Goal: Check status: Check status

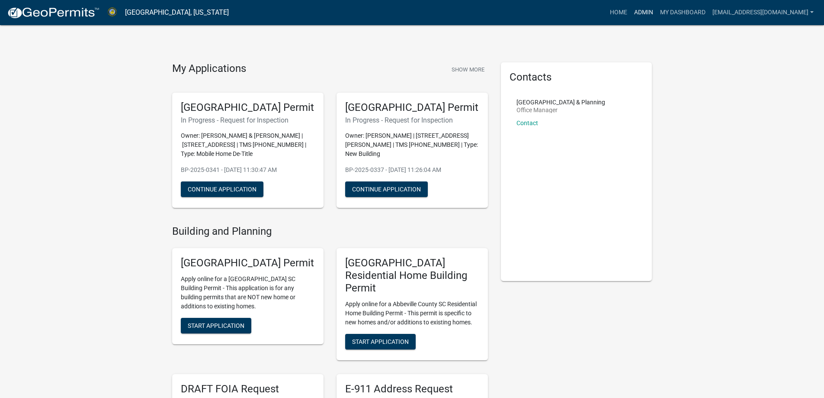
click at [631, 7] on link "Admin" at bounding box center [644, 12] width 26 height 16
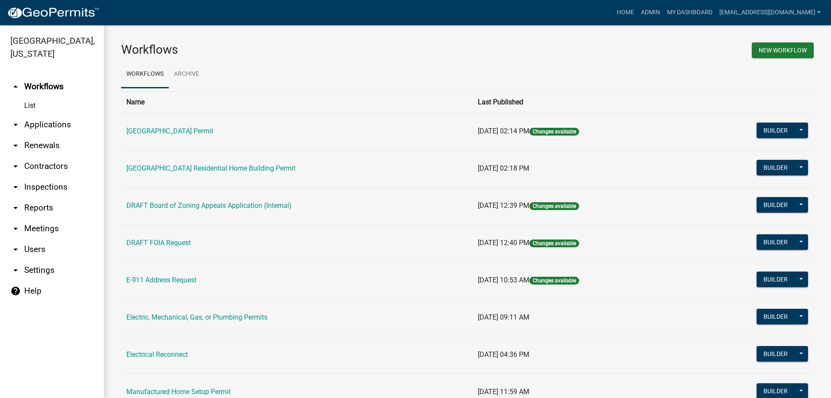
click at [24, 125] on link "arrow_drop_down Applications" at bounding box center [52, 124] width 104 height 21
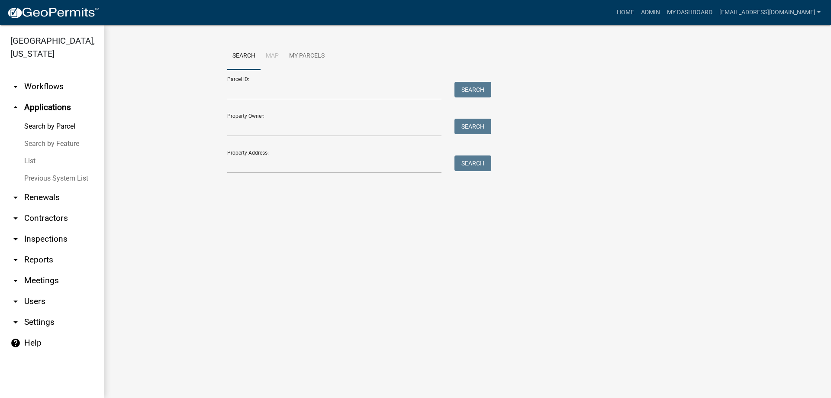
click at [30, 164] on link "List" at bounding box center [52, 160] width 104 height 17
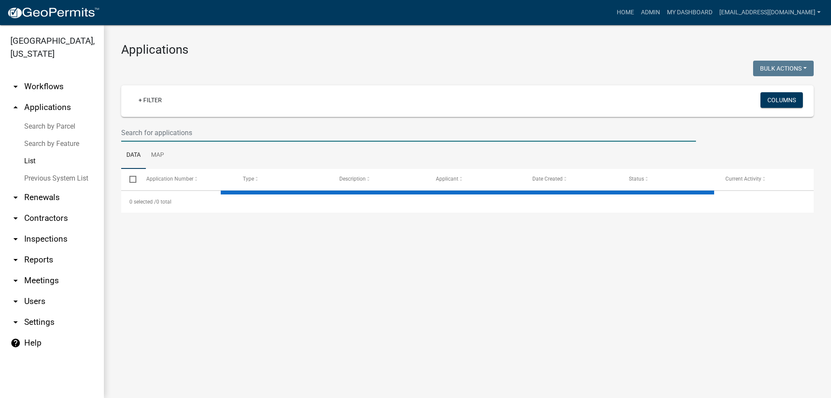
click at [180, 135] on input "text" at bounding box center [408, 133] width 575 height 18
select select "3: 100"
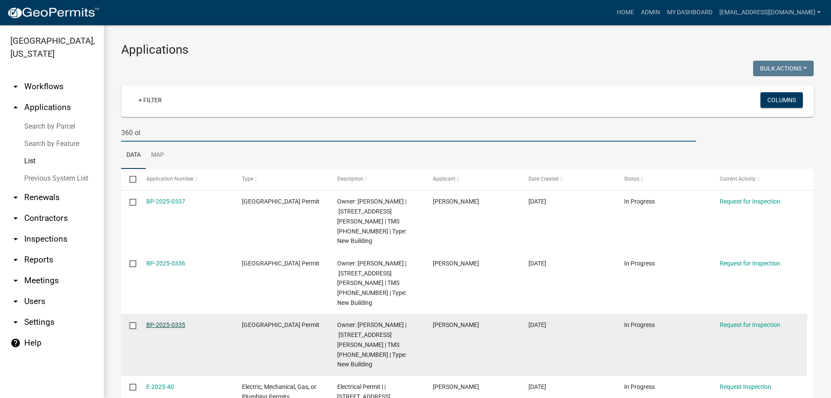
type input "360 ol"
click at [152, 321] on link "BP-2025-0335" at bounding box center [165, 324] width 39 height 7
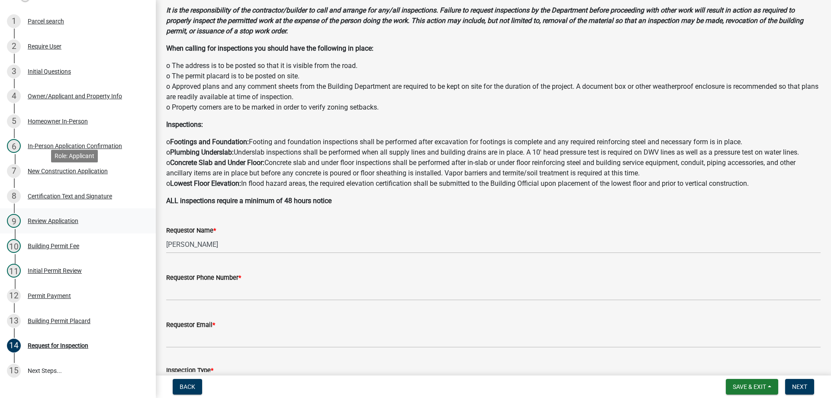
scroll to position [173, 0]
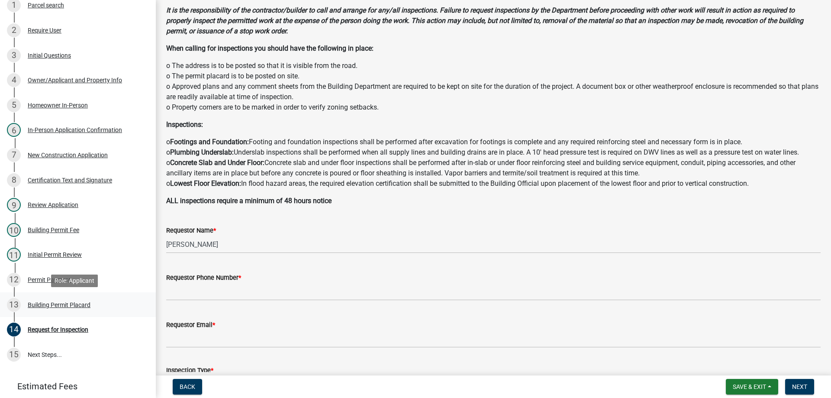
click at [45, 298] on div "13 Building Permit Placard" at bounding box center [74, 305] width 135 height 14
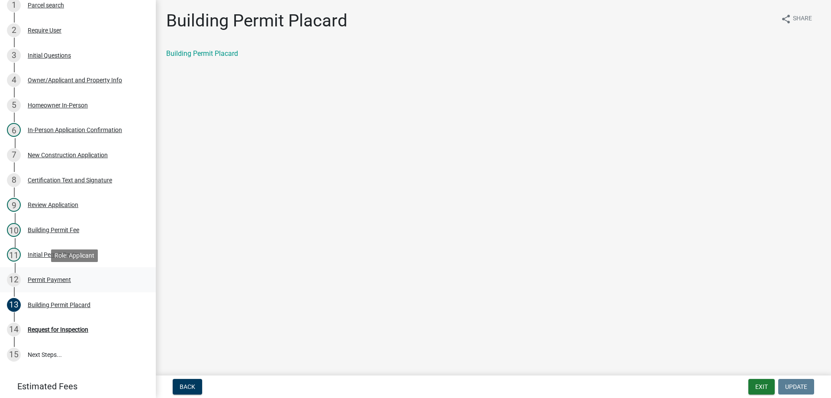
click at [56, 277] on div "Permit Payment" at bounding box center [49, 279] width 43 height 6
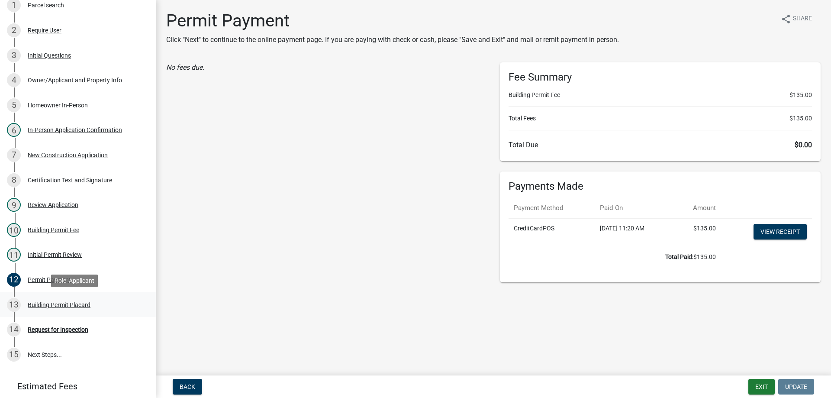
click at [58, 303] on div "Building Permit Placard" at bounding box center [59, 305] width 63 height 6
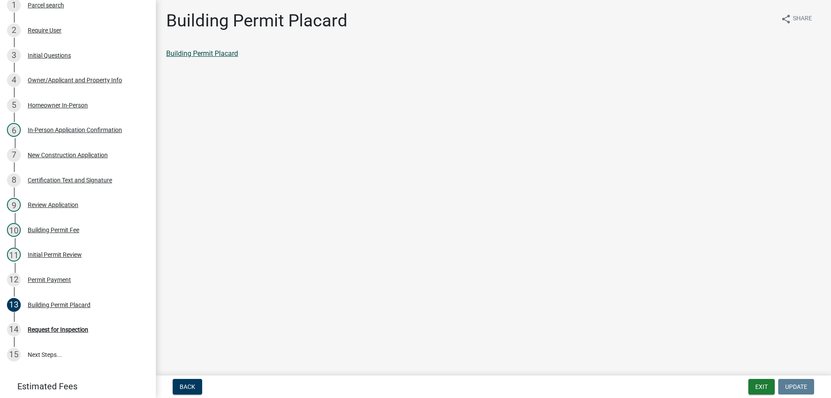
click at [200, 53] on link "Building Permit Placard" at bounding box center [202, 53] width 72 height 8
click at [53, 276] on div "Permit Payment" at bounding box center [49, 279] width 43 height 6
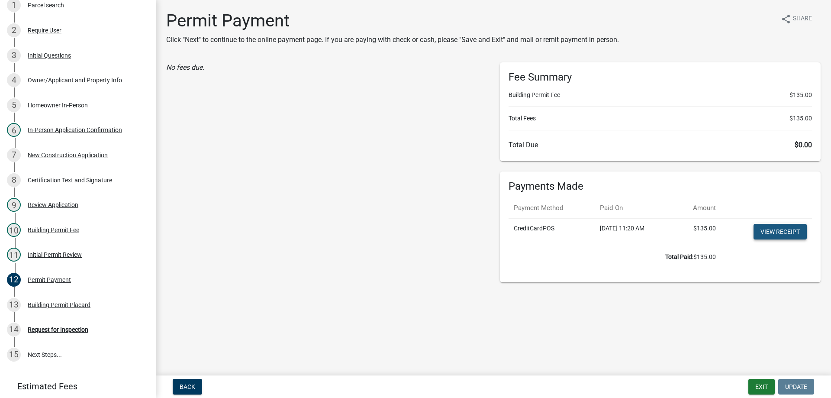
click at [777, 226] on link "View receipt" at bounding box center [779, 232] width 53 height 16
